Goal: Entertainment & Leisure: Browse casually

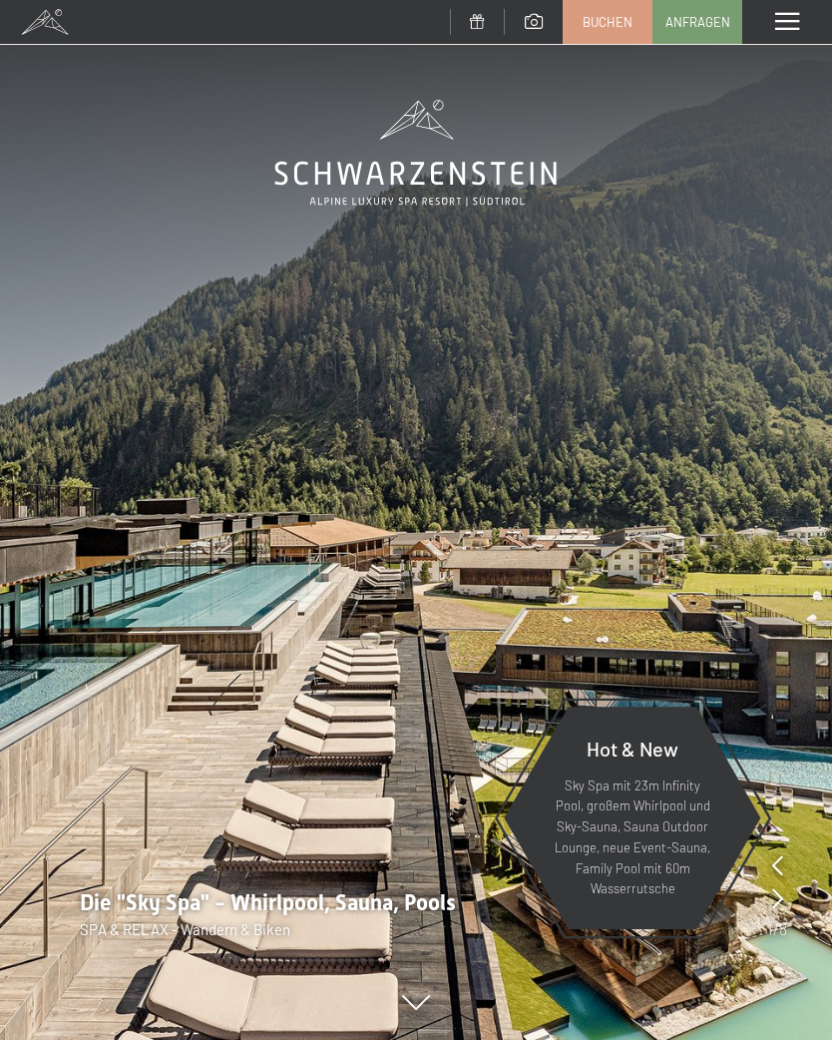
click at [798, 42] on div "Menü" at bounding box center [787, 22] width 90 height 44
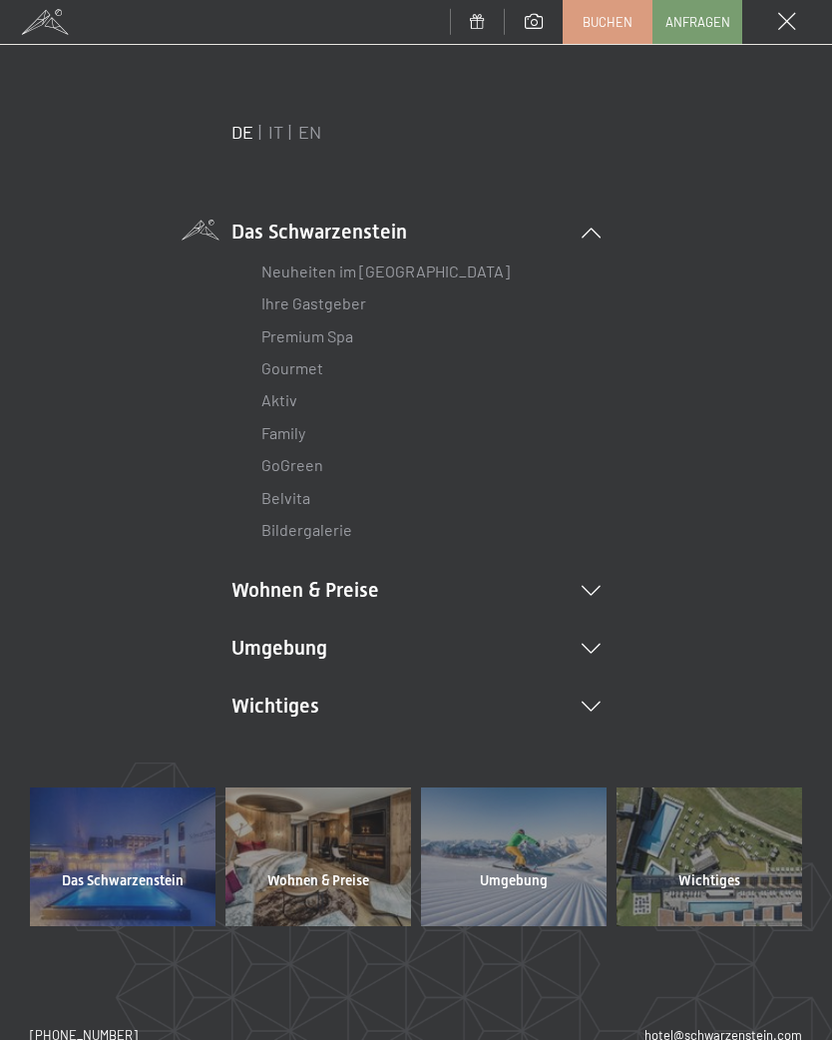
click at [592, 706] on icon at bounding box center [591, 707] width 19 height 10
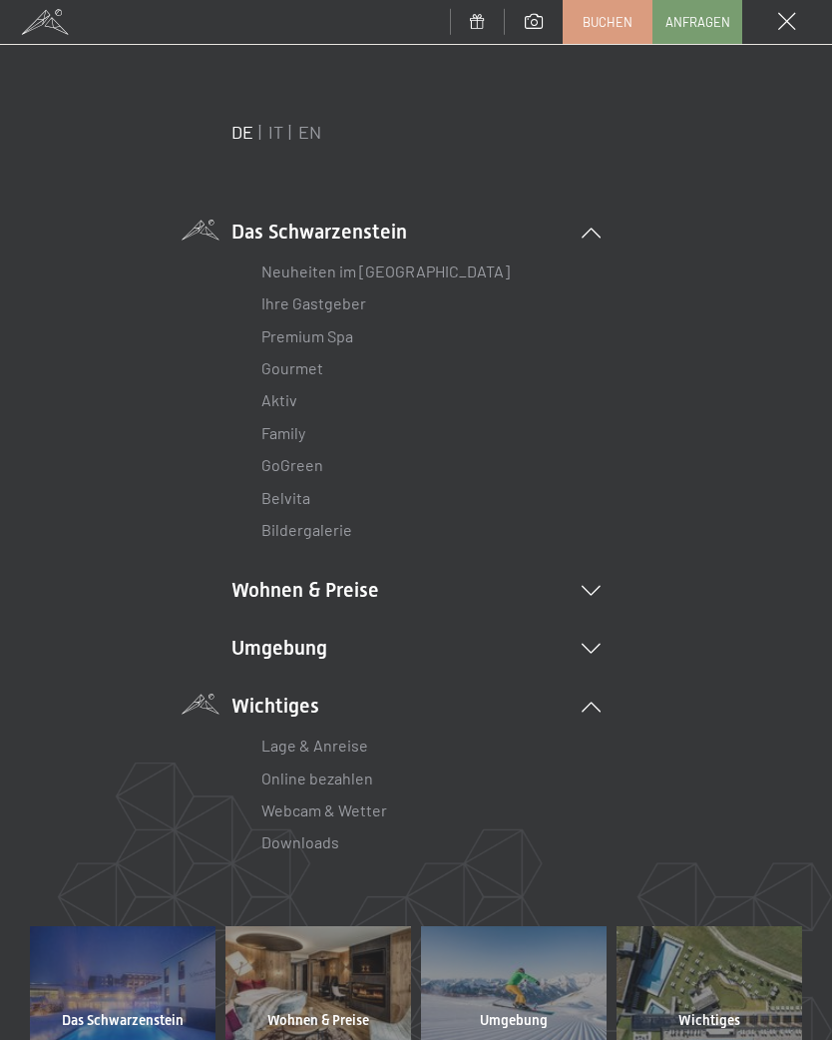
click at [335, 845] on link "Downloads" at bounding box center [300, 841] width 78 height 19
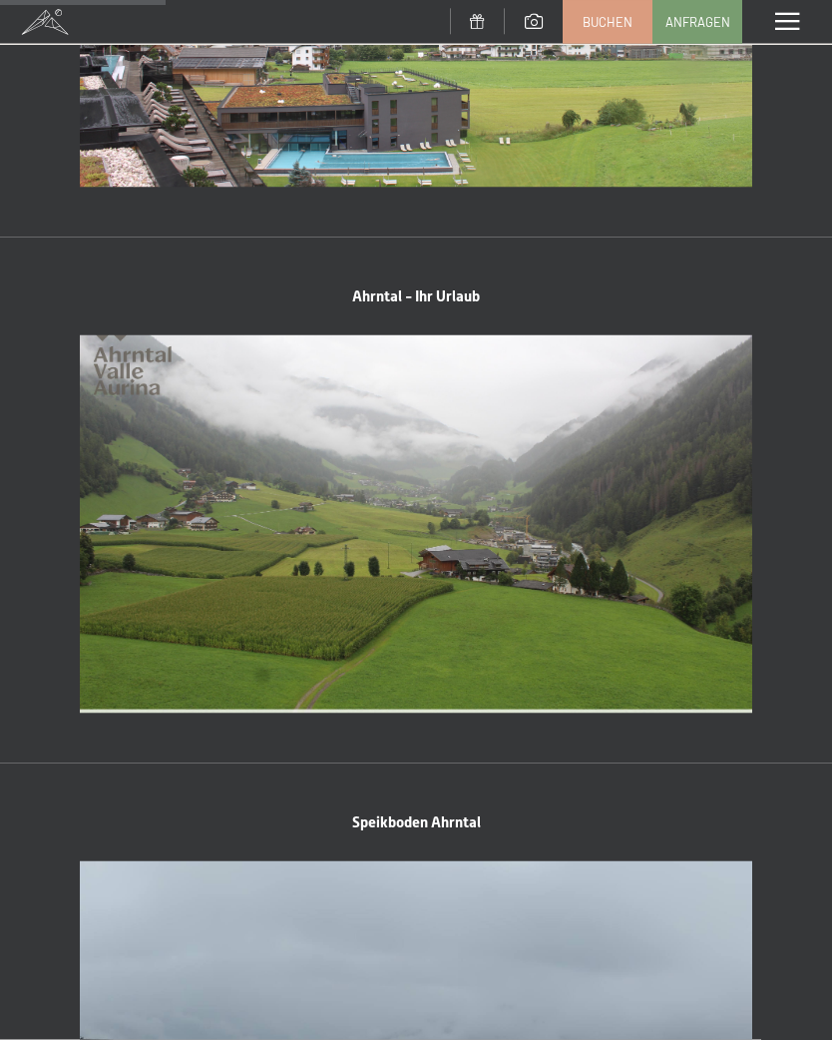
click at [801, 31] on div "Menü" at bounding box center [787, 22] width 90 height 44
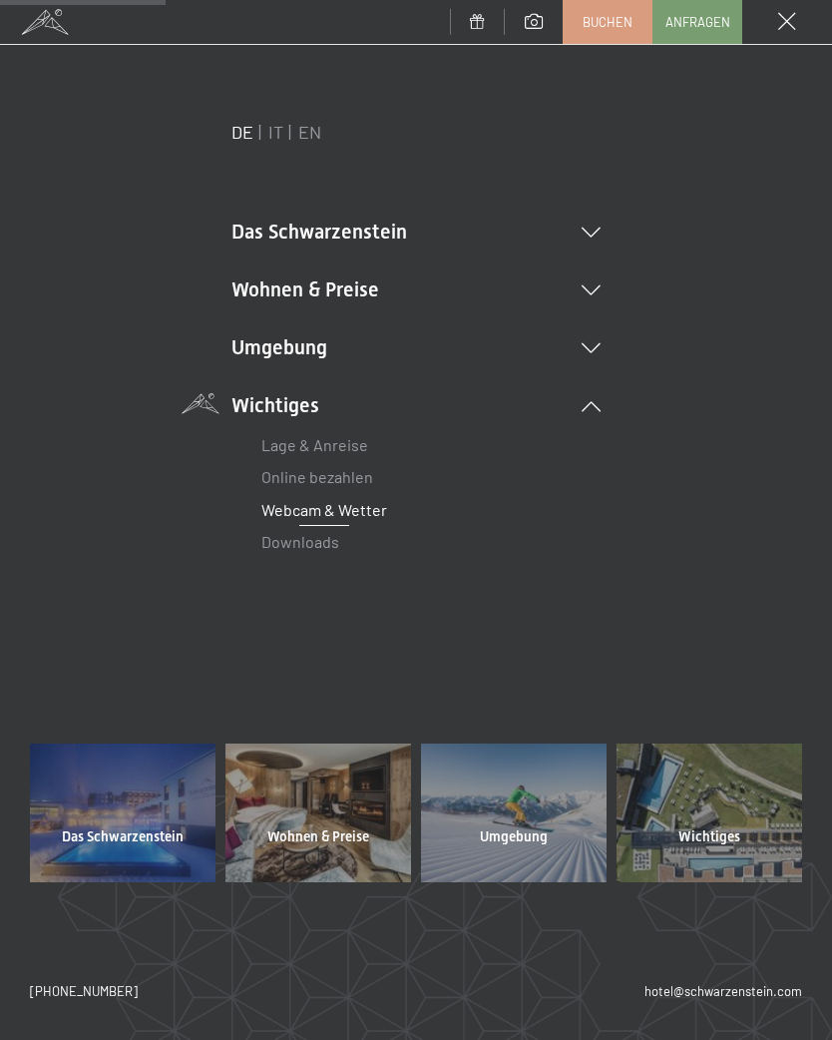
click at [598, 350] on icon at bounding box center [591, 348] width 19 height 10
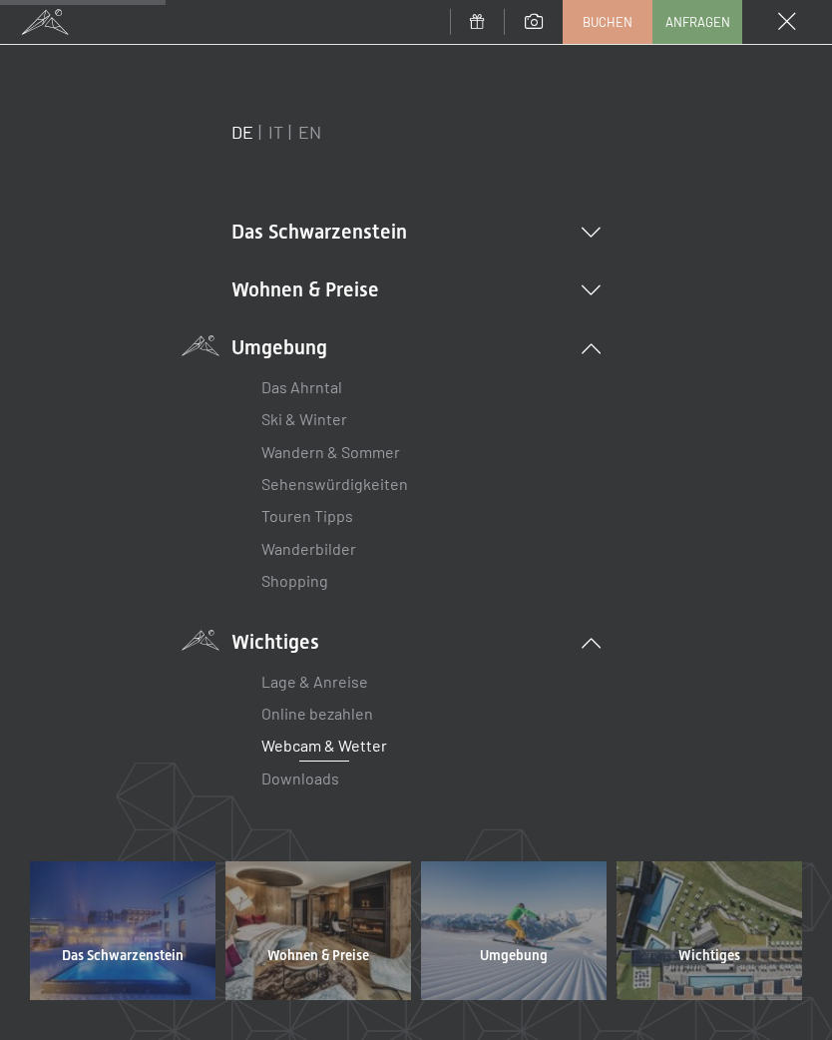
click at [349, 544] on link "Wanderbilder" at bounding box center [308, 548] width 95 height 19
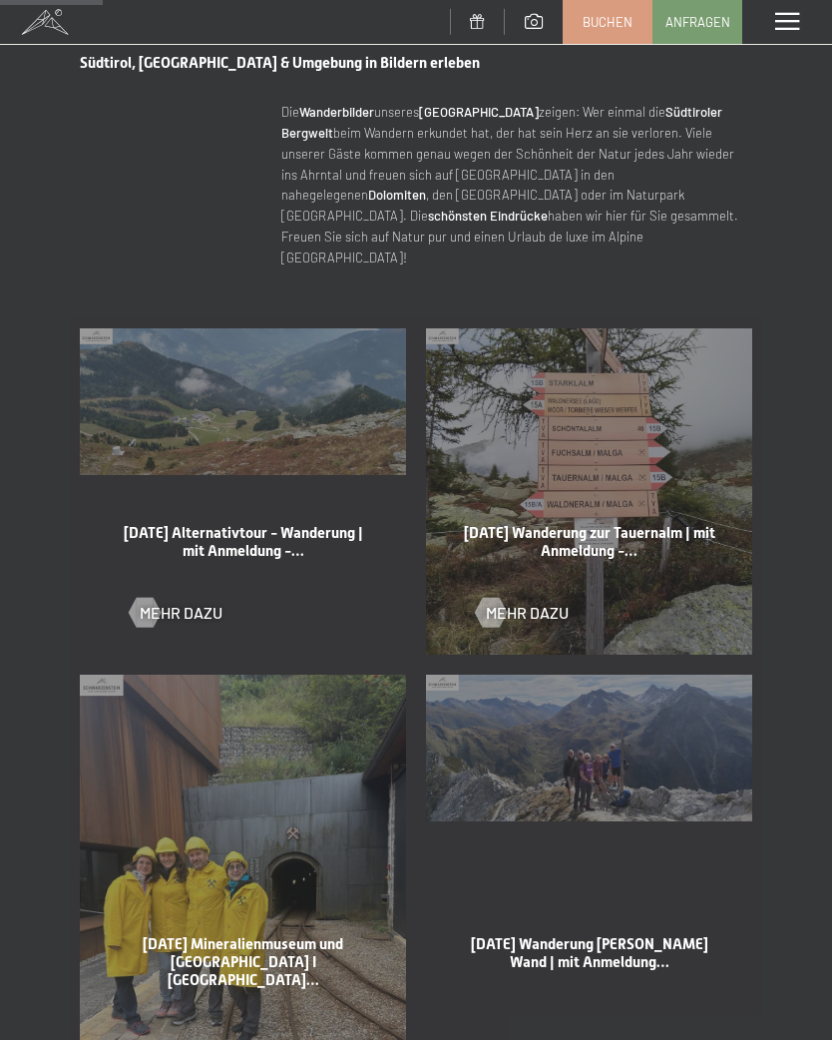
scroll to position [739, 0]
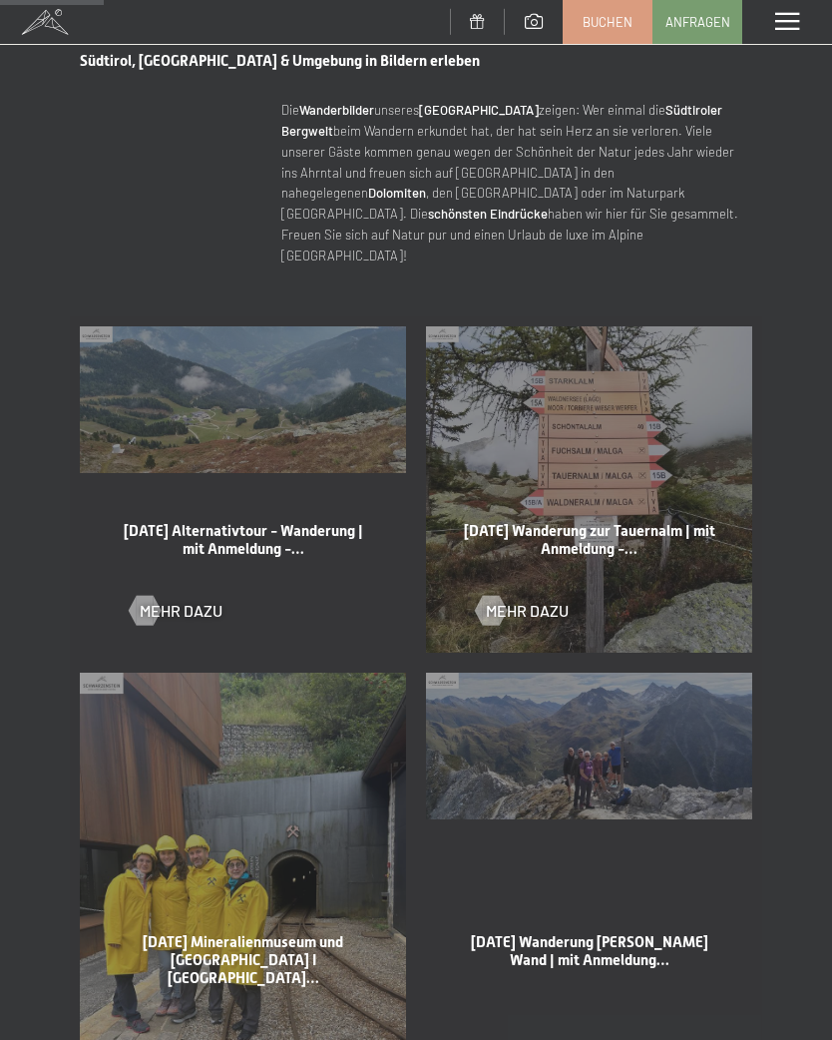
click at [190, 600] on span "Mehr dazu" at bounding box center [181, 611] width 83 height 22
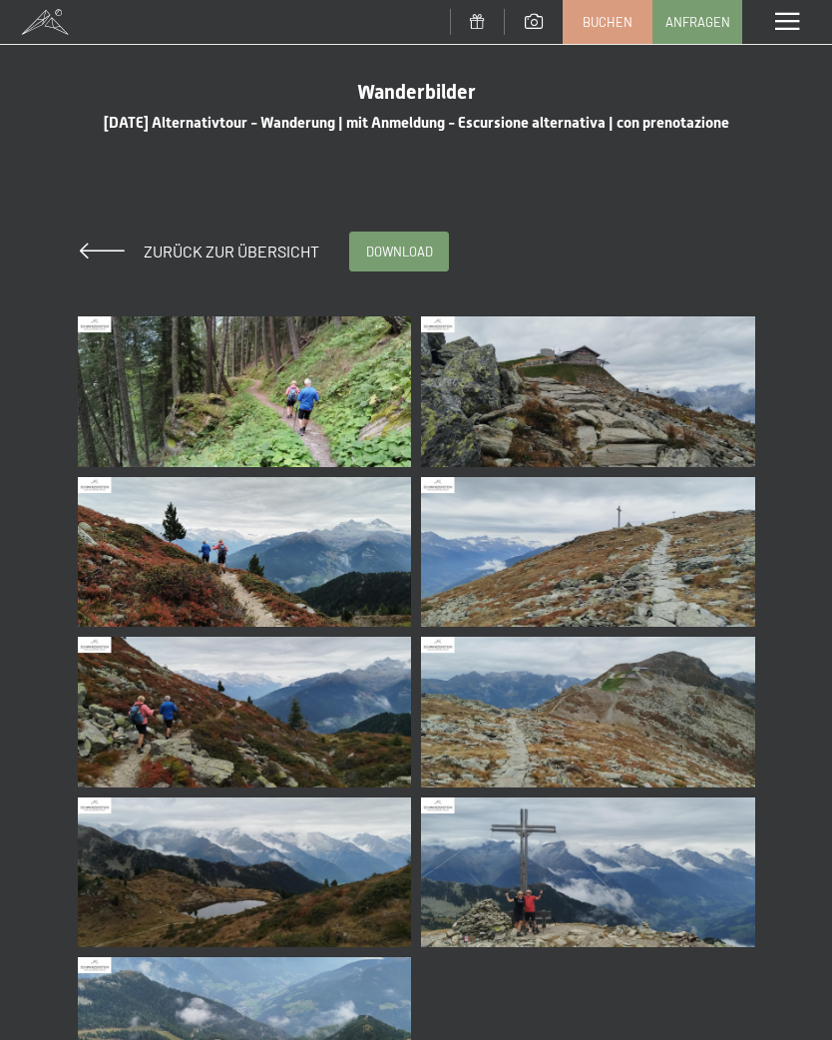
click at [346, 421] on img at bounding box center [245, 391] width 334 height 151
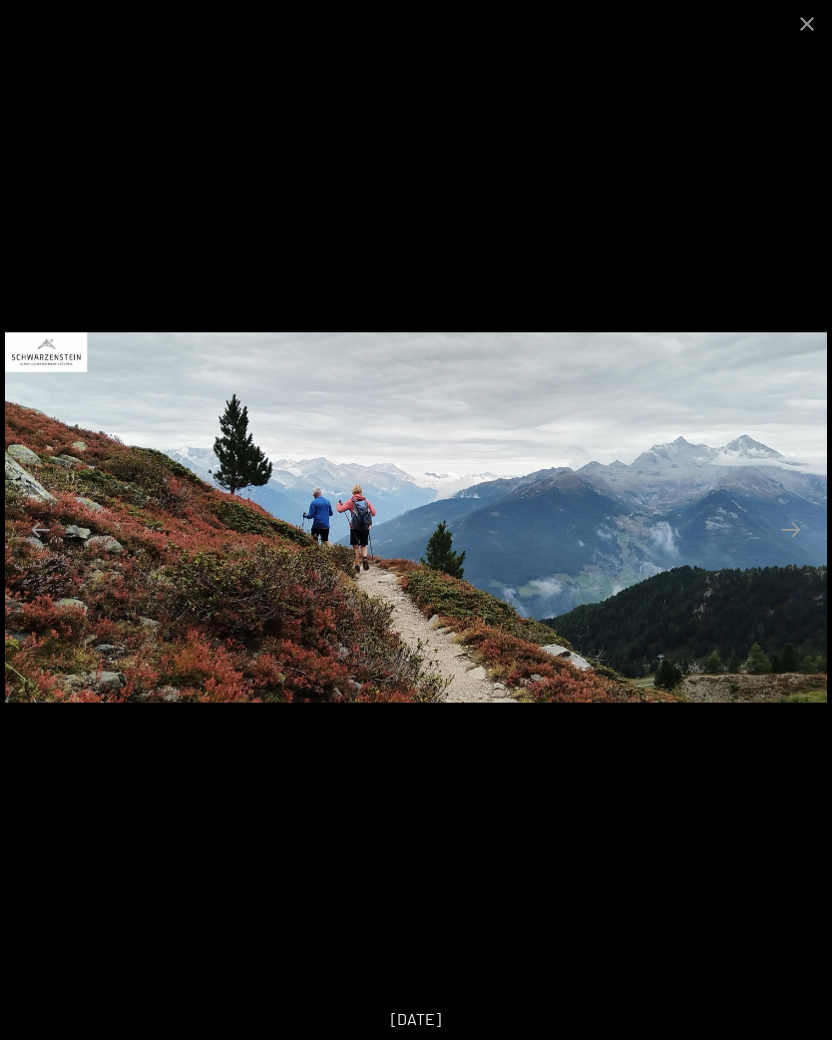
click at [793, 524] on button "Next slide" at bounding box center [791, 529] width 42 height 39
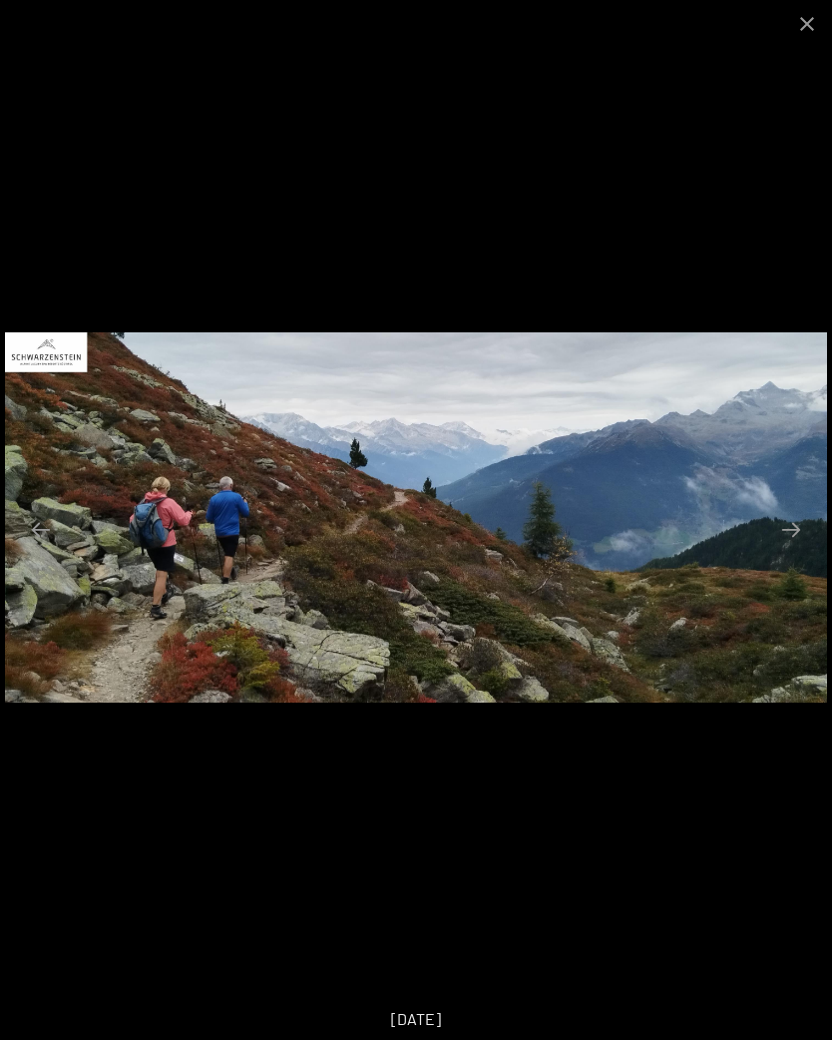
click at [771, 526] on button "Next slide" at bounding box center [791, 529] width 42 height 39
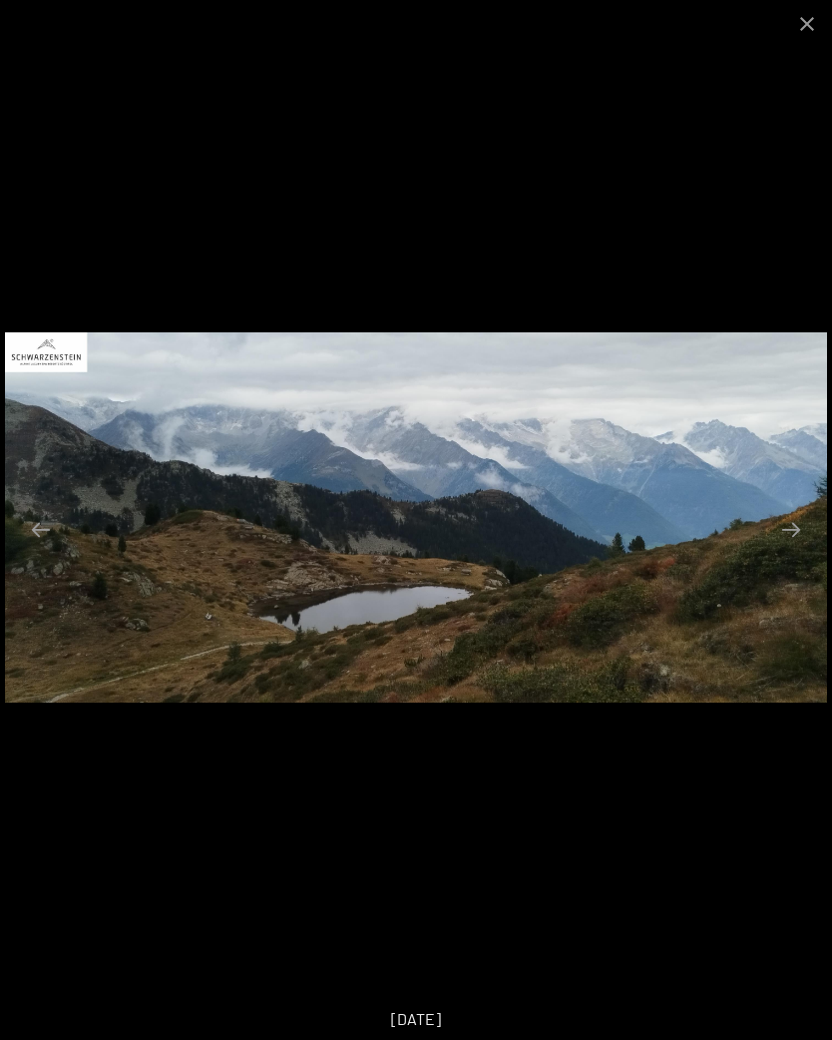
click at [794, 522] on button "Next slide" at bounding box center [791, 529] width 42 height 39
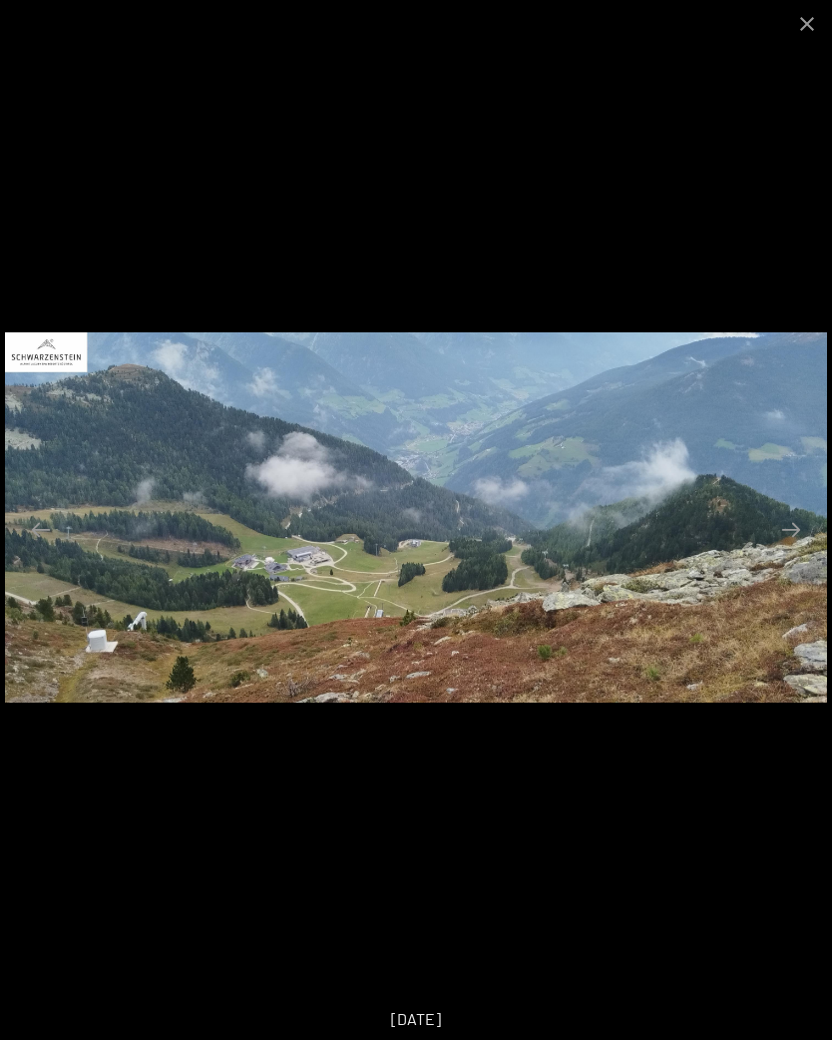
click at [789, 548] on button "Next slide" at bounding box center [791, 529] width 42 height 39
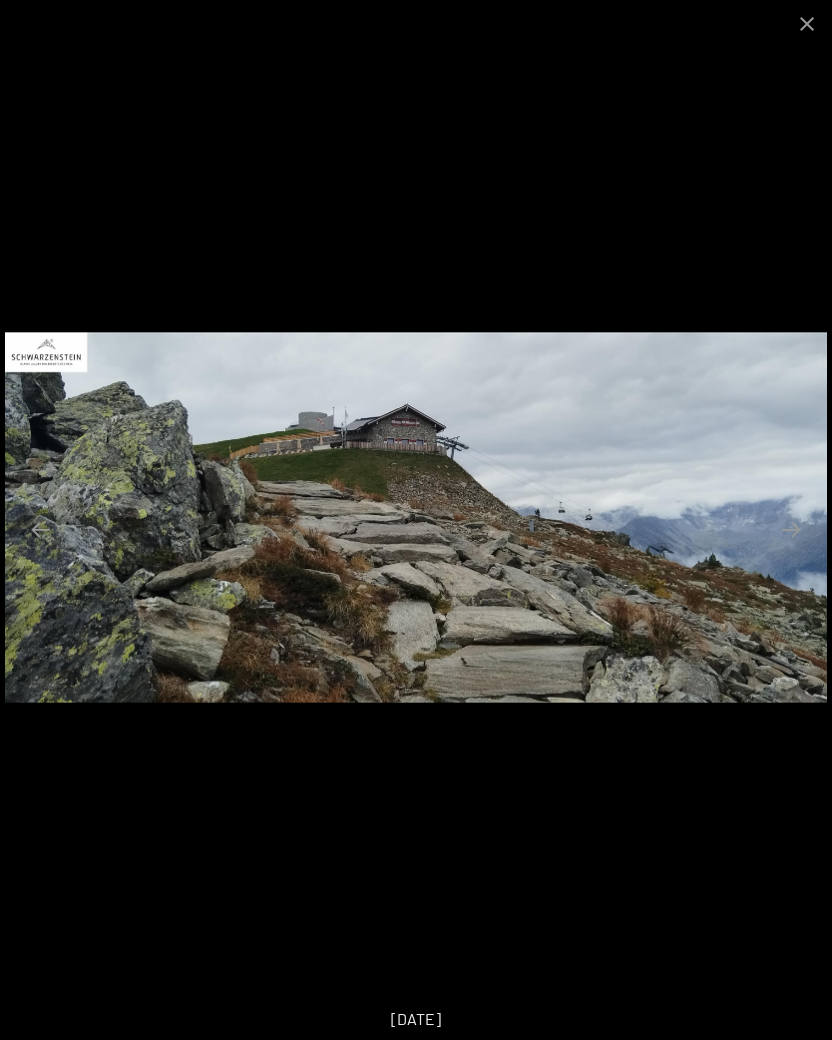
click at [795, 516] on button "Next slide" at bounding box center [791, 529] width 42 height 39
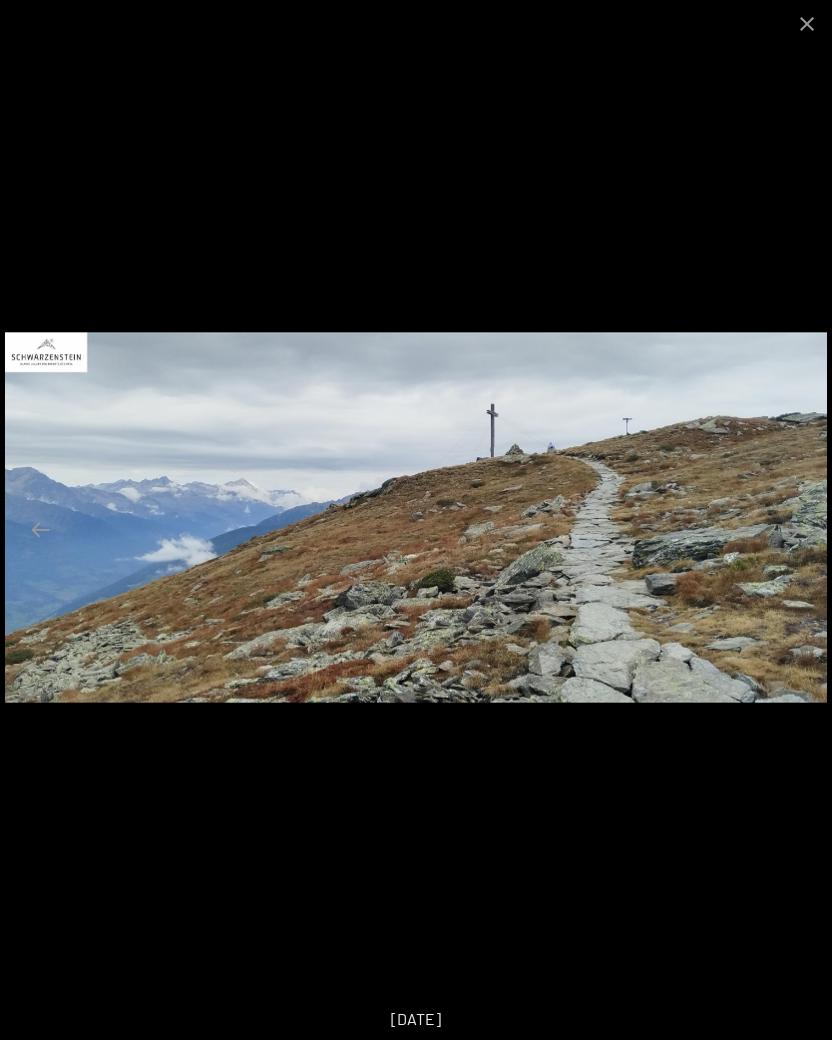
click at [807, 531] on button "Next slide" at bounding box center [791, 529] width 42 height 39
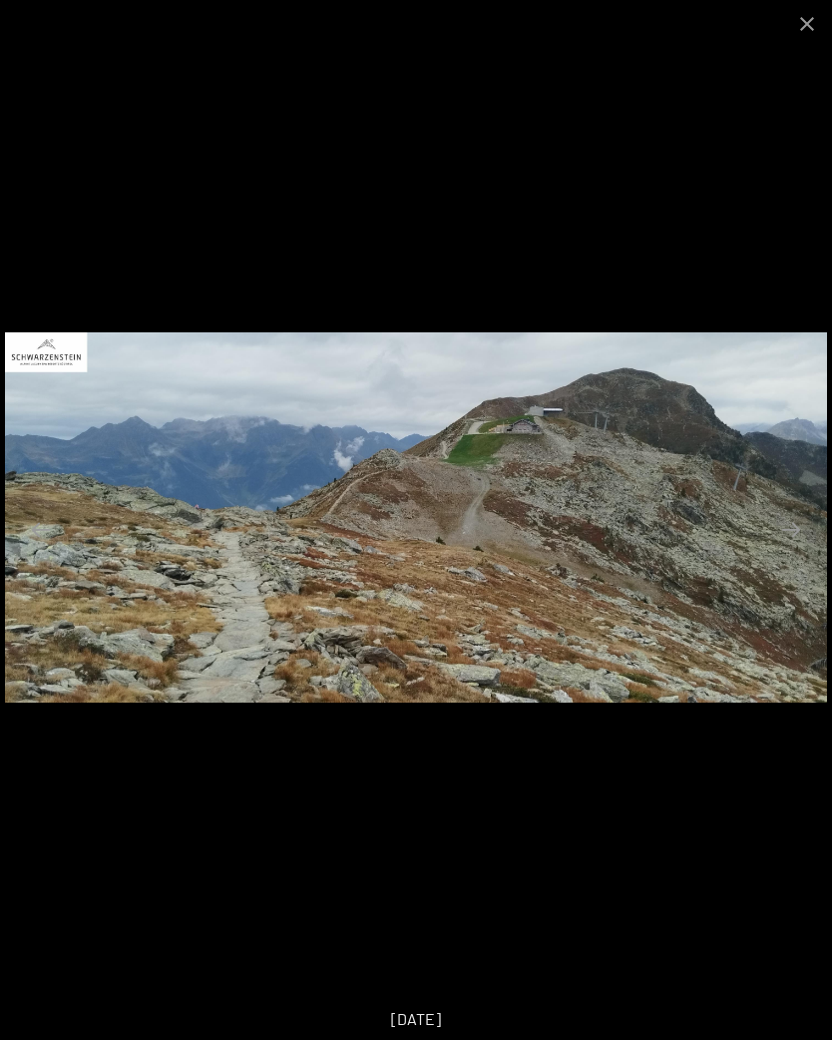
click at [791, 548] on button "Next slide" at bounding box center [791, 529] width 42 height 39
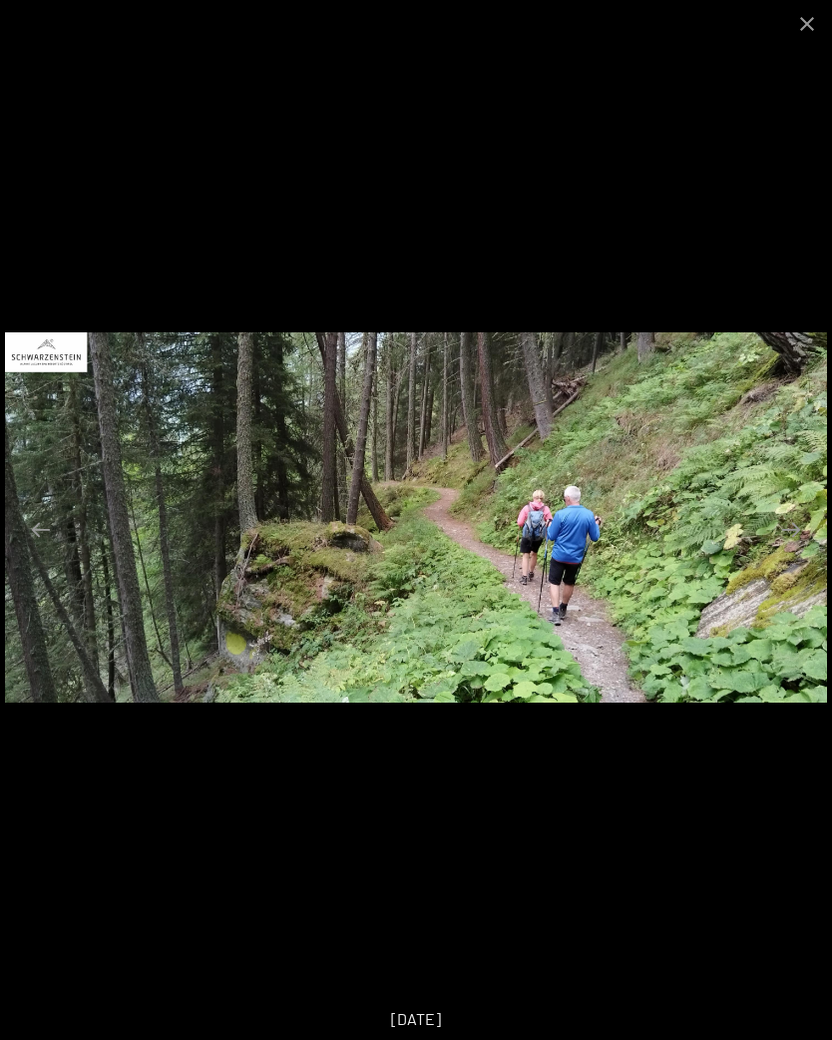
click at [820, 31] on button "Close gallery" at bounding box center [807, 23] width 50 height 47
